Goal: Task Accomplishment & Management: Use online tool/utility

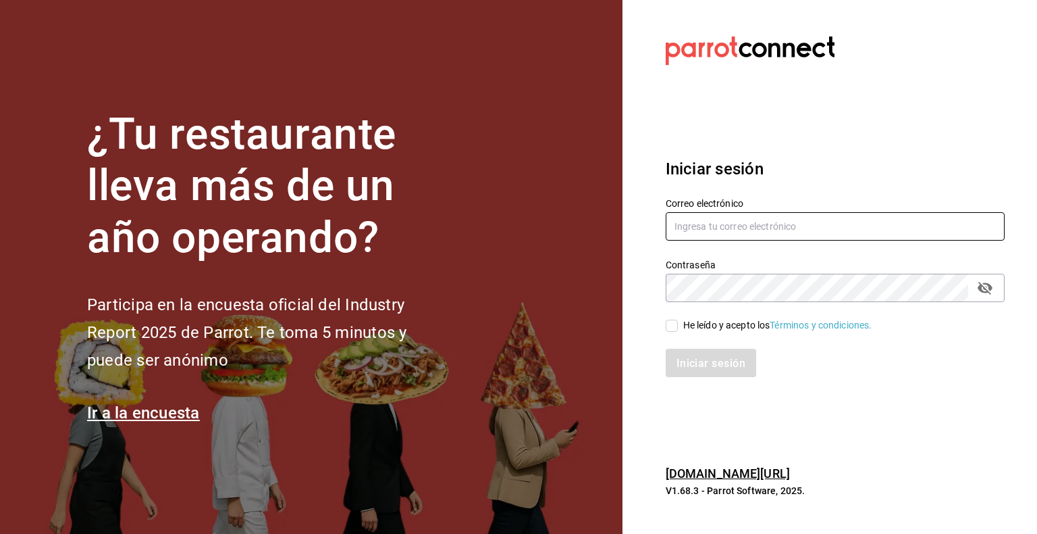
type input "[EMAIL_ADDRESS][DOMAIN_NAME]"
click at [669, 326] on input "He leído y acepto los Términos y condiciones." at bounding box center [672, 325] width 12 height 12
checkbox input "true"
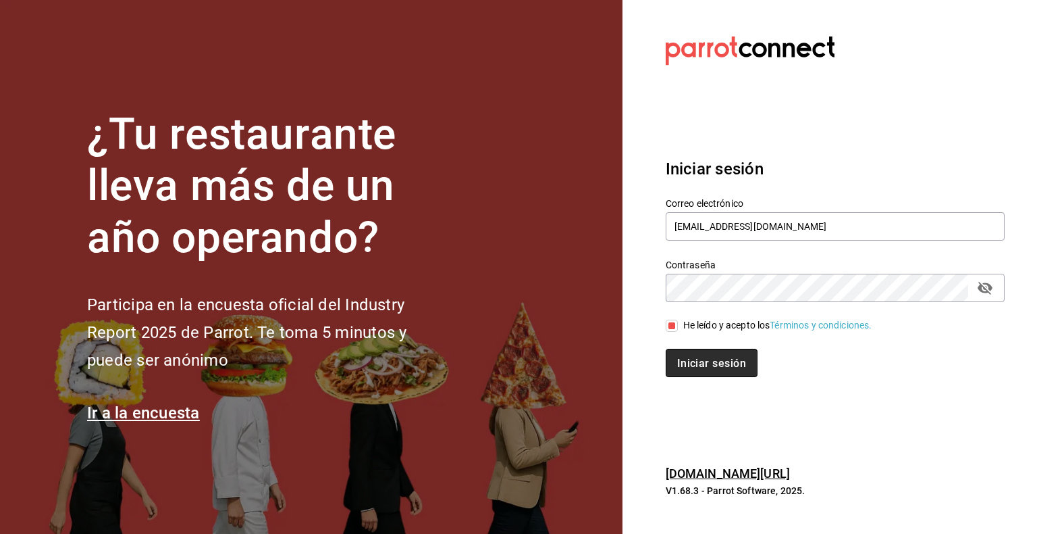
click at [697, 361] on font "Iniciar sesión" at bounding box center [711, 363] width 69 height 13
